Goal: Task Accomplishment & Management: Use online tool/utility

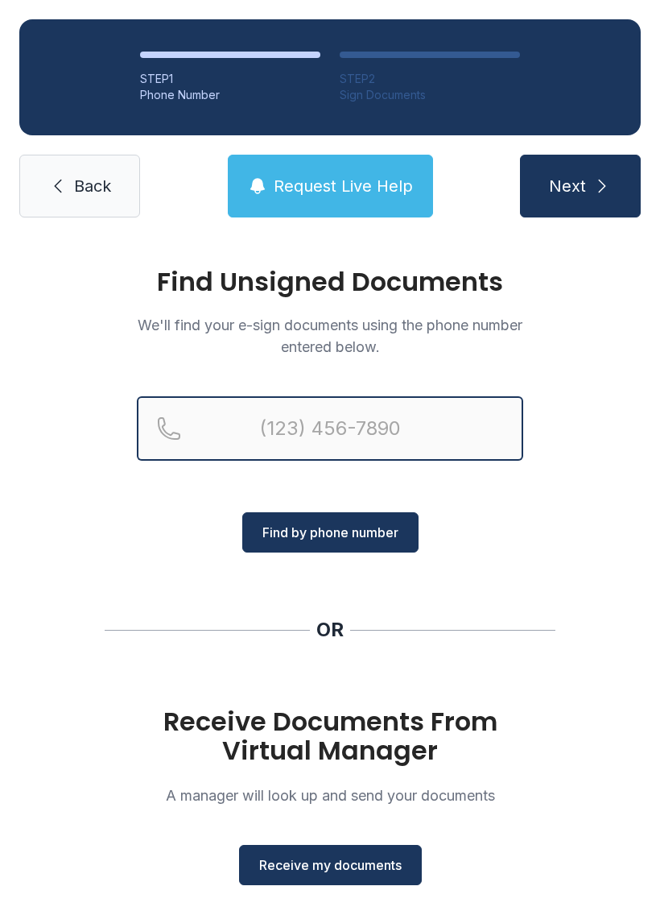
click at [391, 415] on input "Reservation phone number" at bounding box center [330, 428] width 386 height 64
type input "[PHONE_NUMBER]"
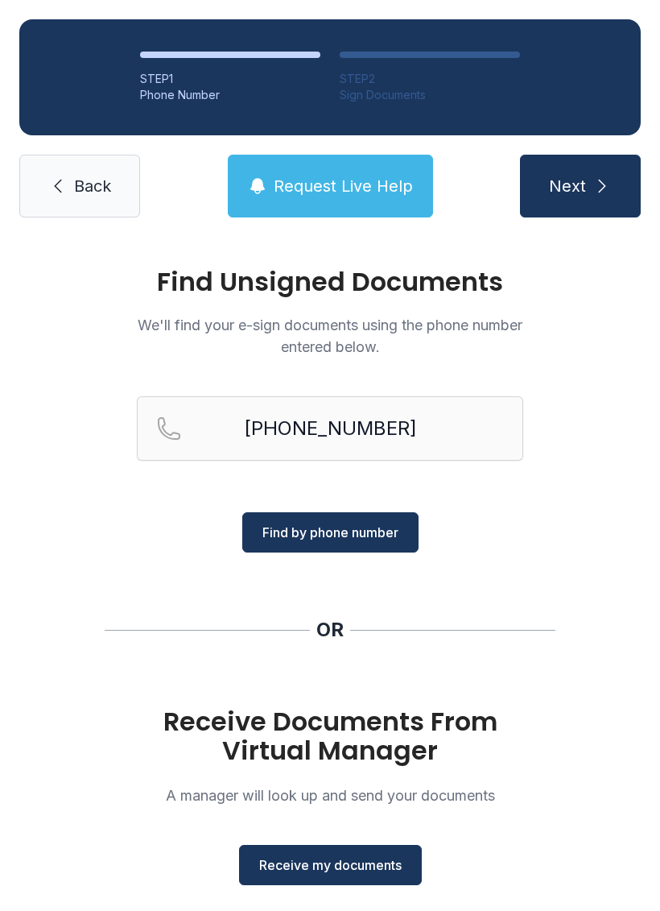
click at [335, 532] on span "Find by phone number" at bounding box center [330, 532] width 136 height 19
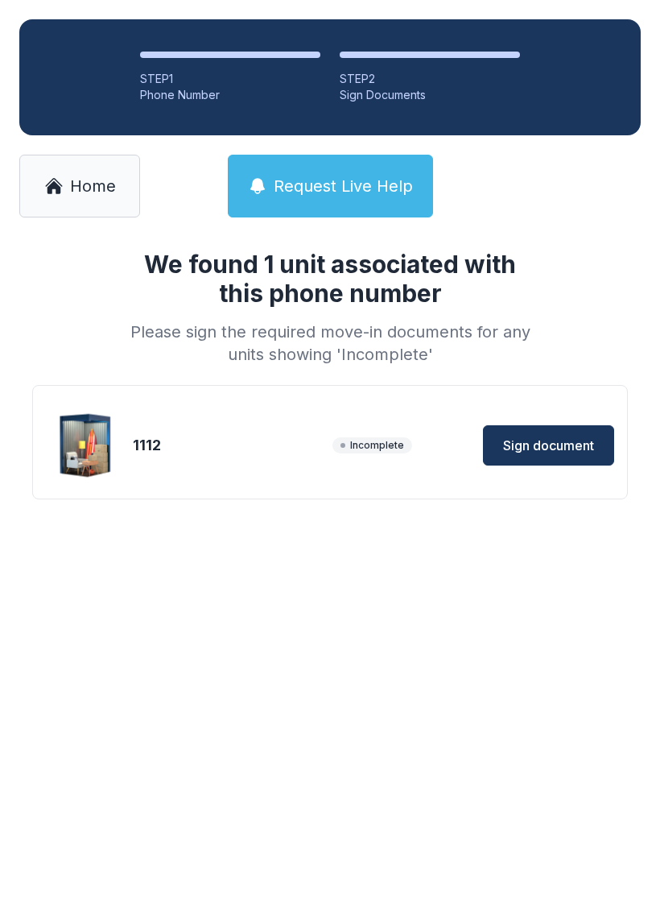
click at [556, 444] on span "Sign document" at bounding box center [548, 445] width 91 height 19
click at [300, 449] on div "1112" at bounding box center [229, 445] width 193 height 23
click at [205, 458] on div "1112 Incomplete Sign document" at bounding box center [330, 445] width 568 height 81
click at [577, 437] on span "Sign document" at bounding box center [548, 445] width 91 height 19
click at [578, 442] on span "Sign document" at bounding box center [548, 445] width 91 height 19
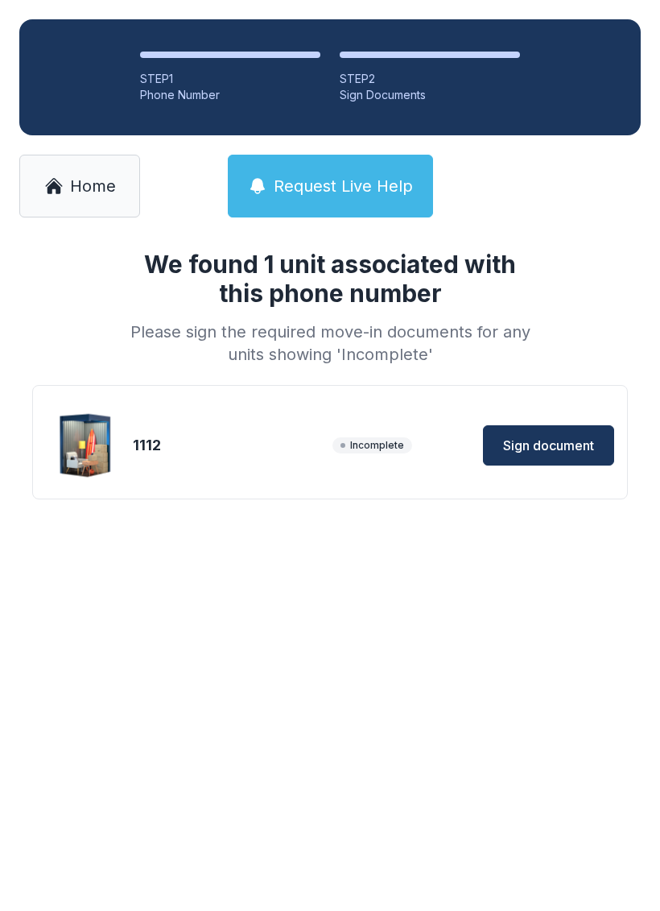
click at [81, 193] on span "Home" at bounding box center [93, 186] width 46 height 23
